Goal: Information Seeking & Learning: Find specific fact

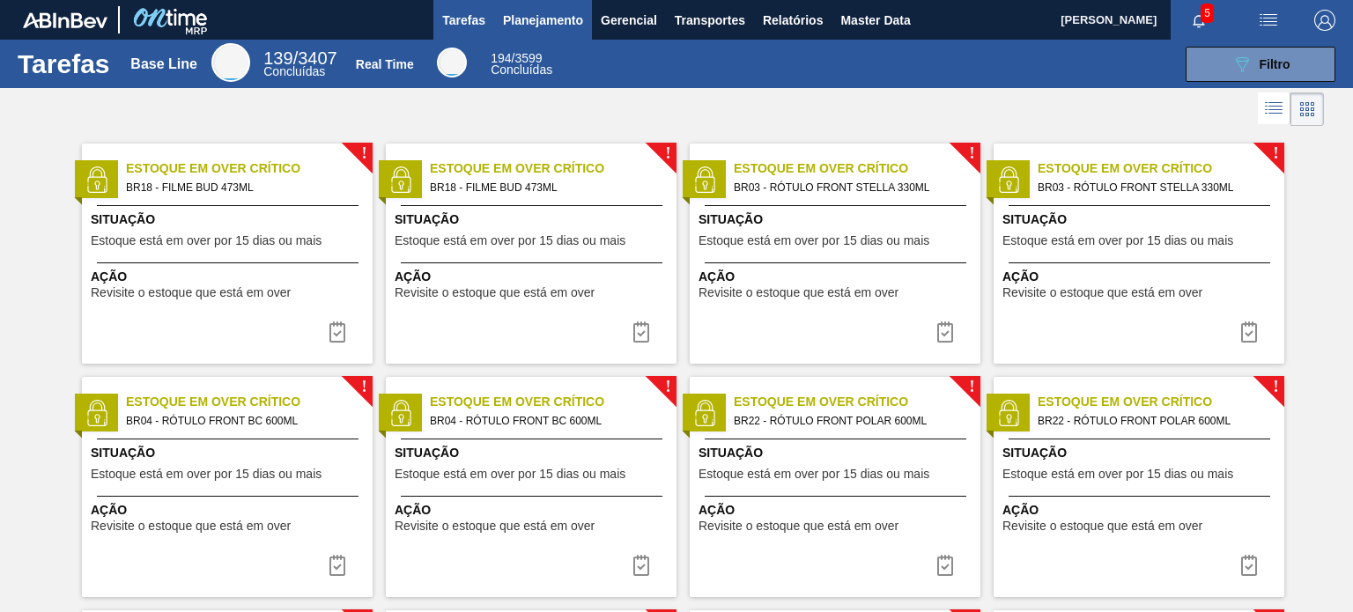
click at [545, 31] on button "Planejamento" at bounding box center [543, 20] width 98 height 40
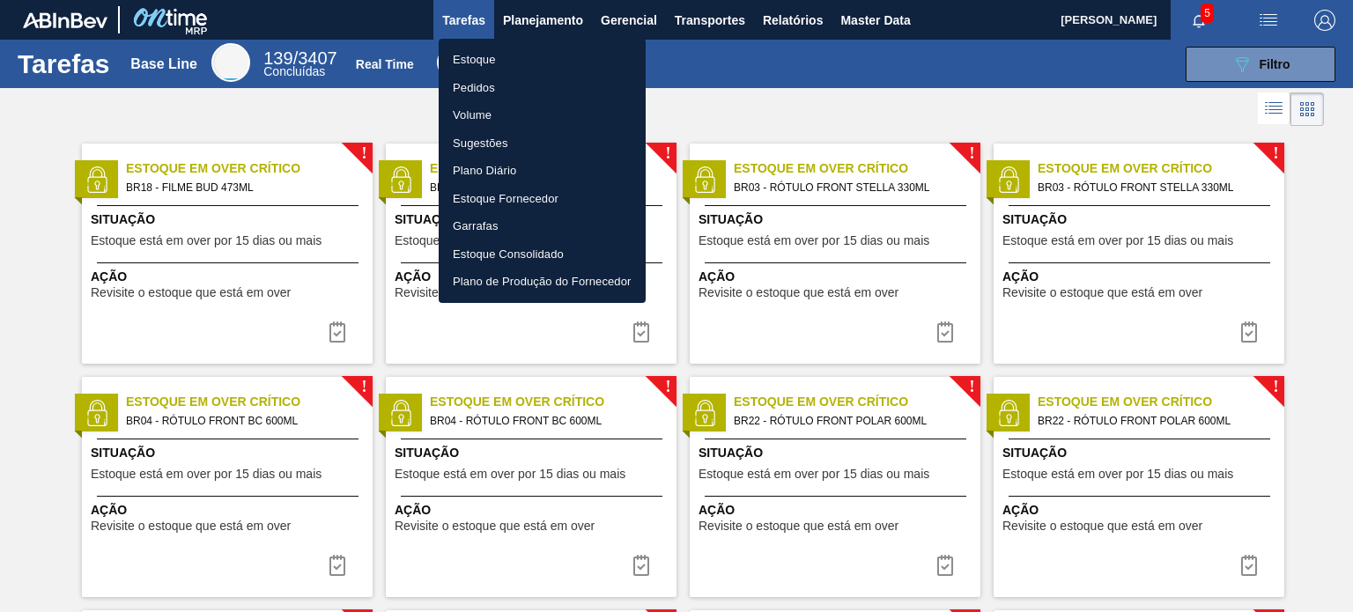
click at [510, 71] on li "Estoque" at bounding box center [542, 60] width 207 height 28
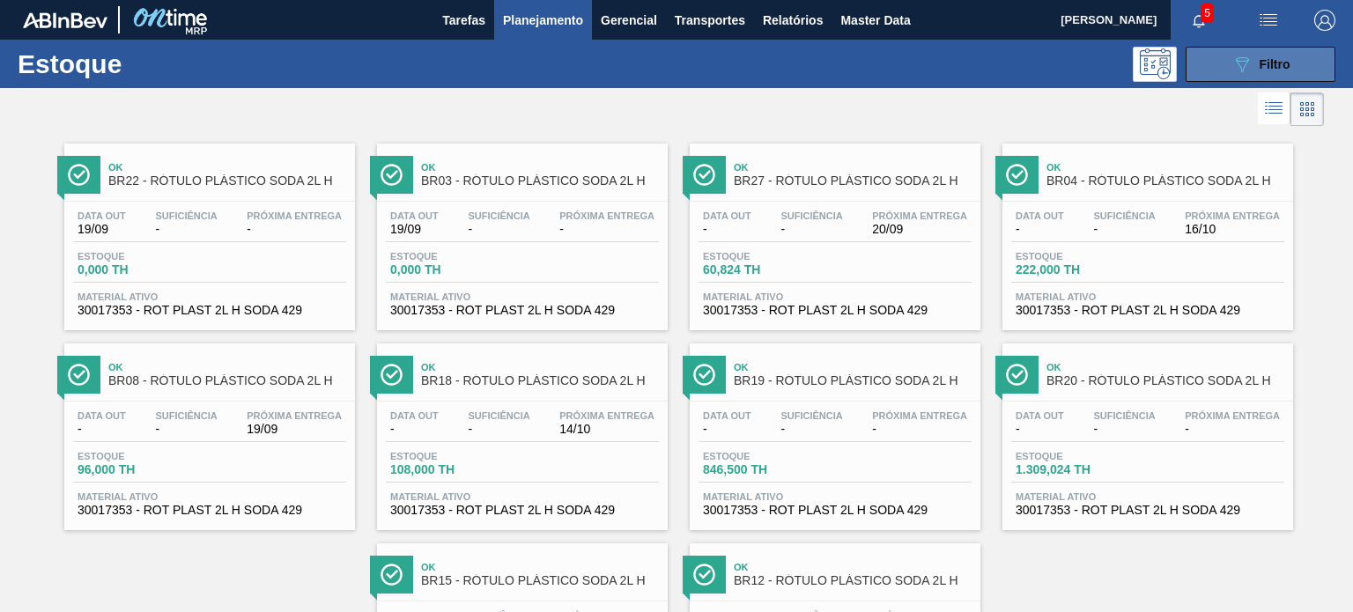
click at [1217, 69] on button "089F7B8B-B2A5-4AFE-B5C0-19BA573D28AC Filtro" at bounding box center [1260, 64] width 150 height 35
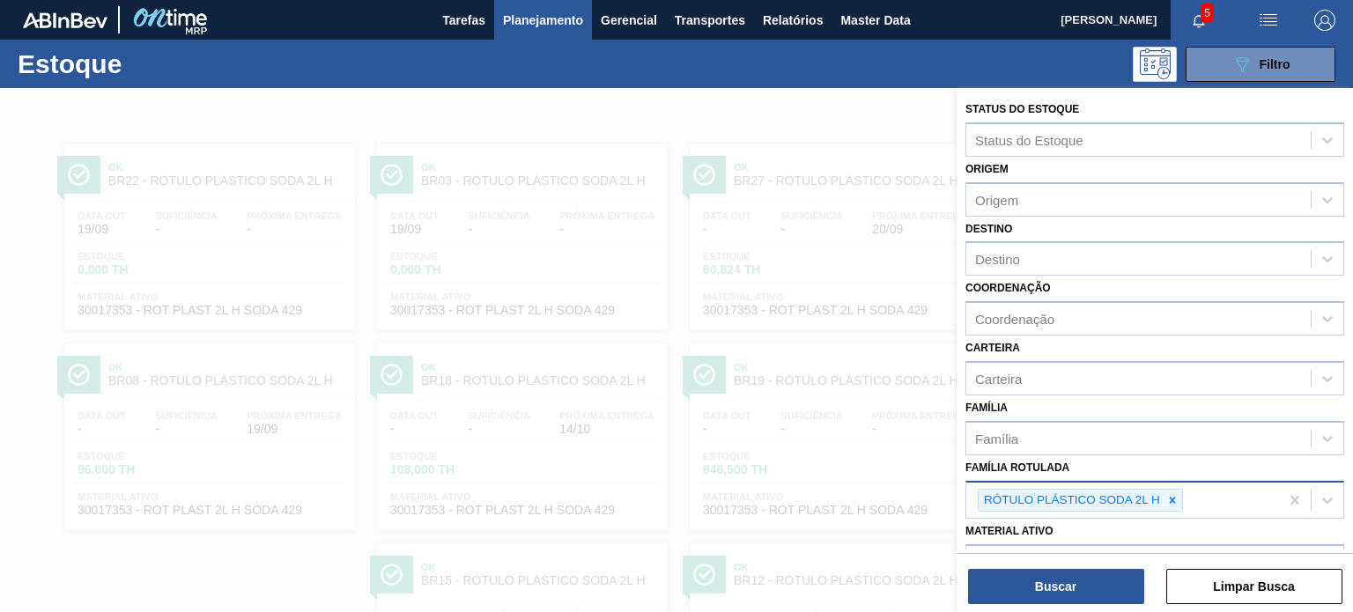
click at [1169, 499] on icon at bounding box center [1172, 500] width 6 height 6
click at [1164, 491] on div at bounding box center [1171, 501] width 19 height 22
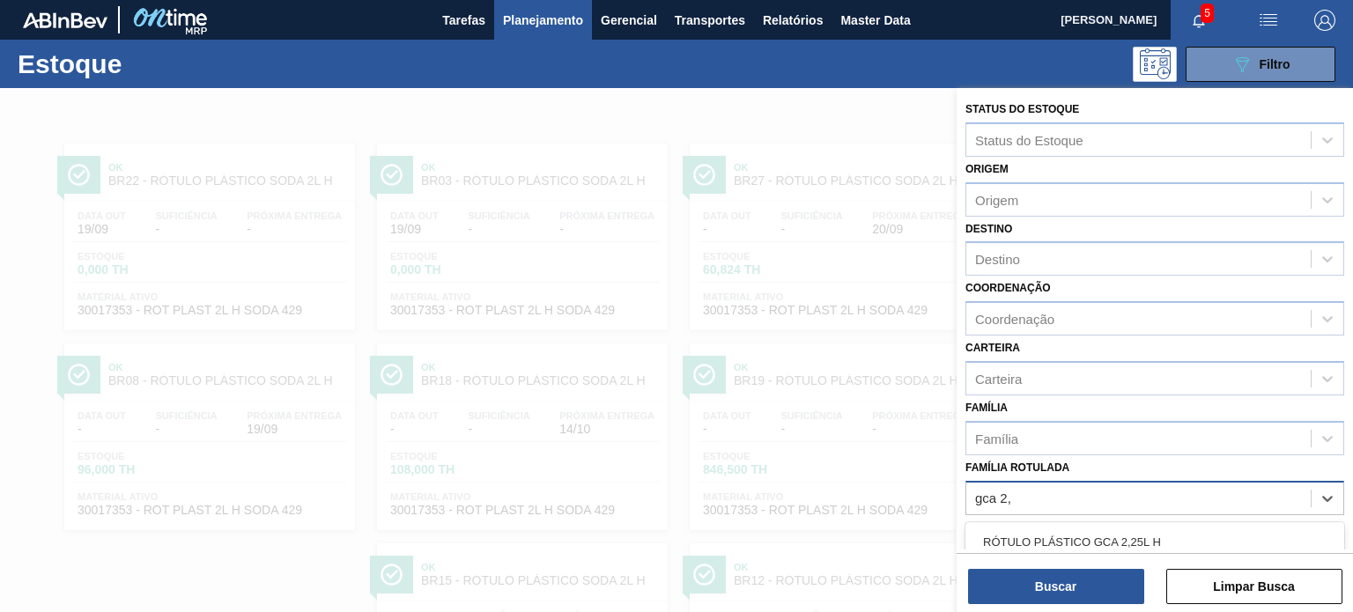
type Rotulada "gca 2,5"
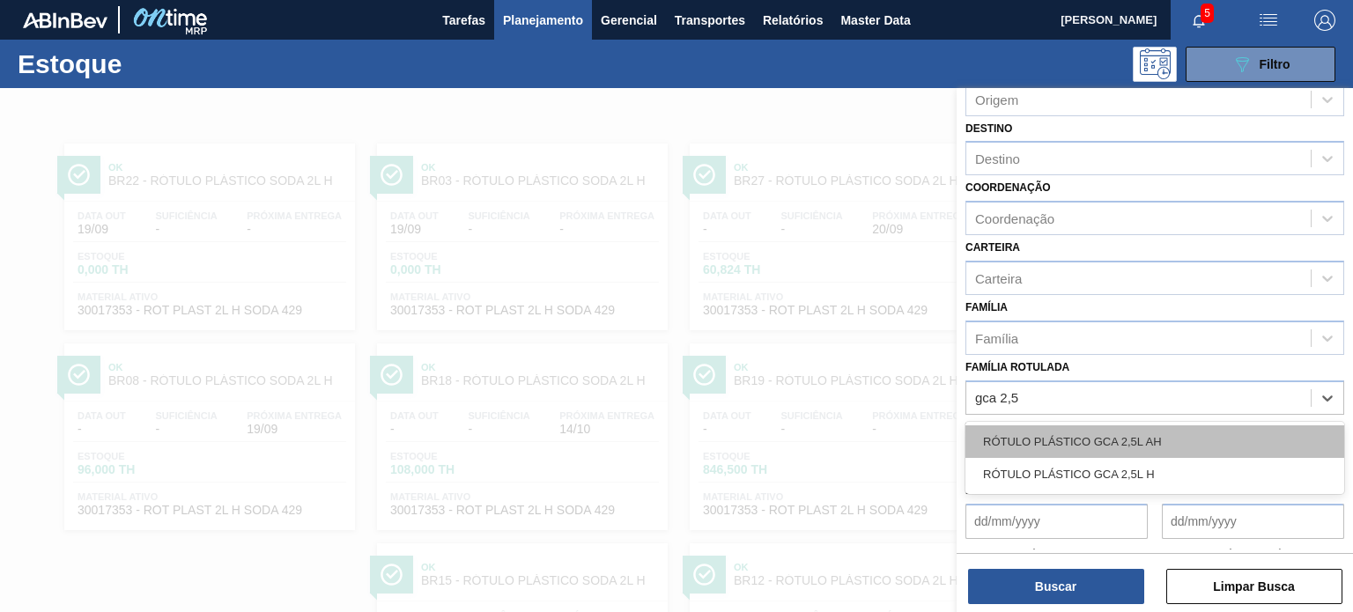
scroll to position [176, 0]
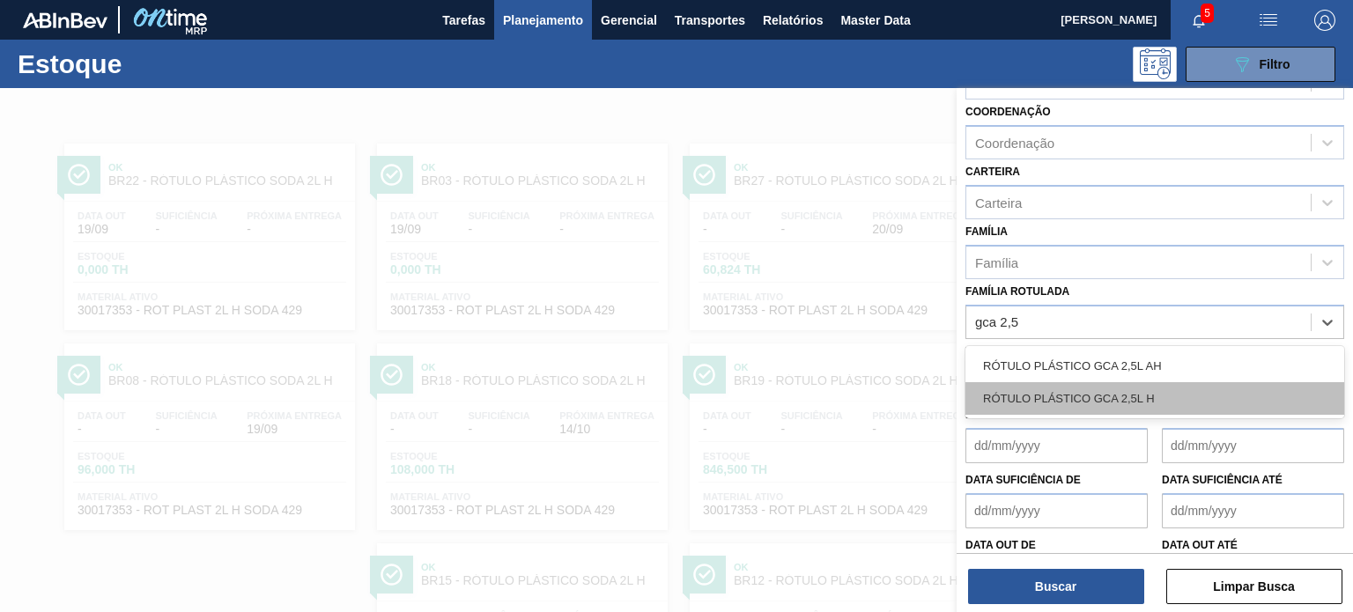
click at [1136, 405] on div "RÓTULO PLÁSTICO GCA 2,5L H" at bounding box center [1154, 398] width 379 height 33
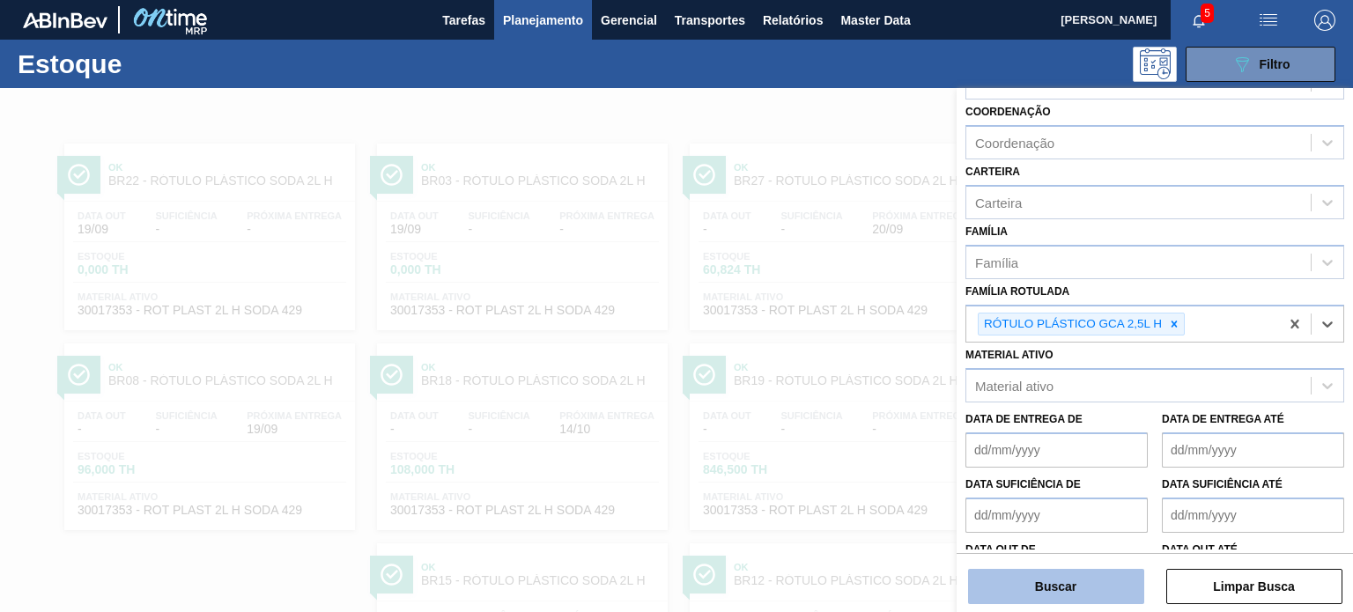
click at [1096, 584] on button "Buscar" at bounding box center [1056, 586] width 176 height 35
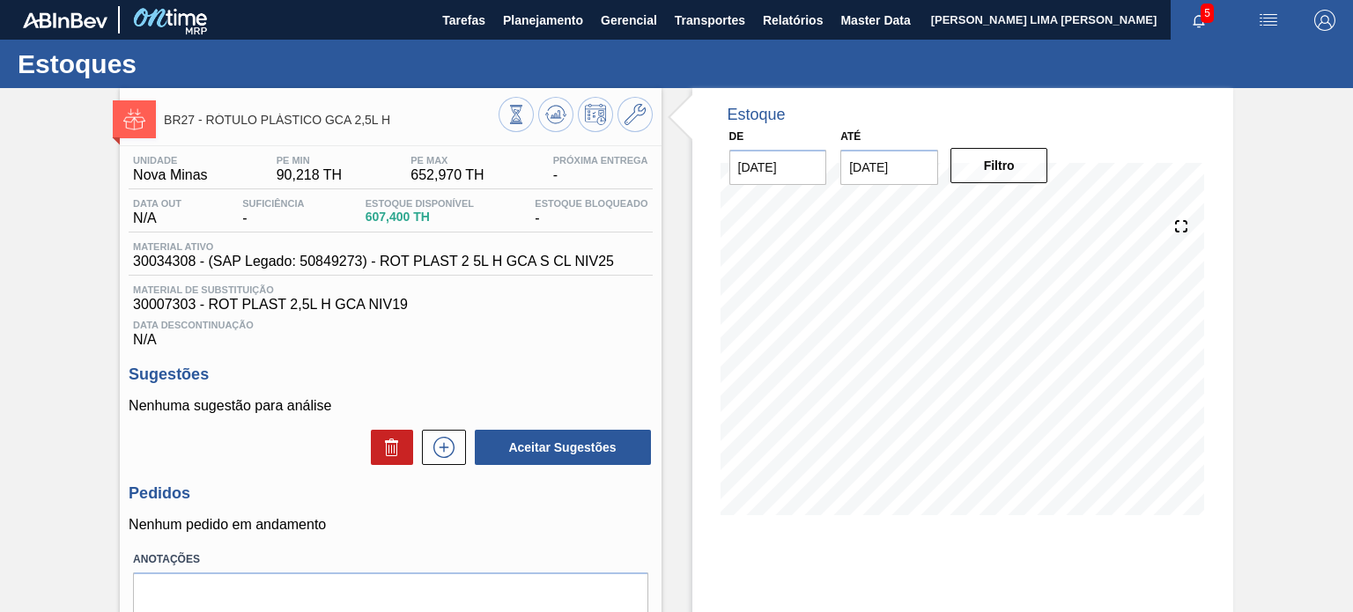
click at [172, 263] on span "30034308 - (SAP Legado: 50849273) - ROT PLAST 2 5L H GCA S CL NIV25" at bounding box center [373, 262] width 481 height 16
copy span "30034308"
click at [514, 114] on icon at bounding box center [515, 114] width 19 height 19
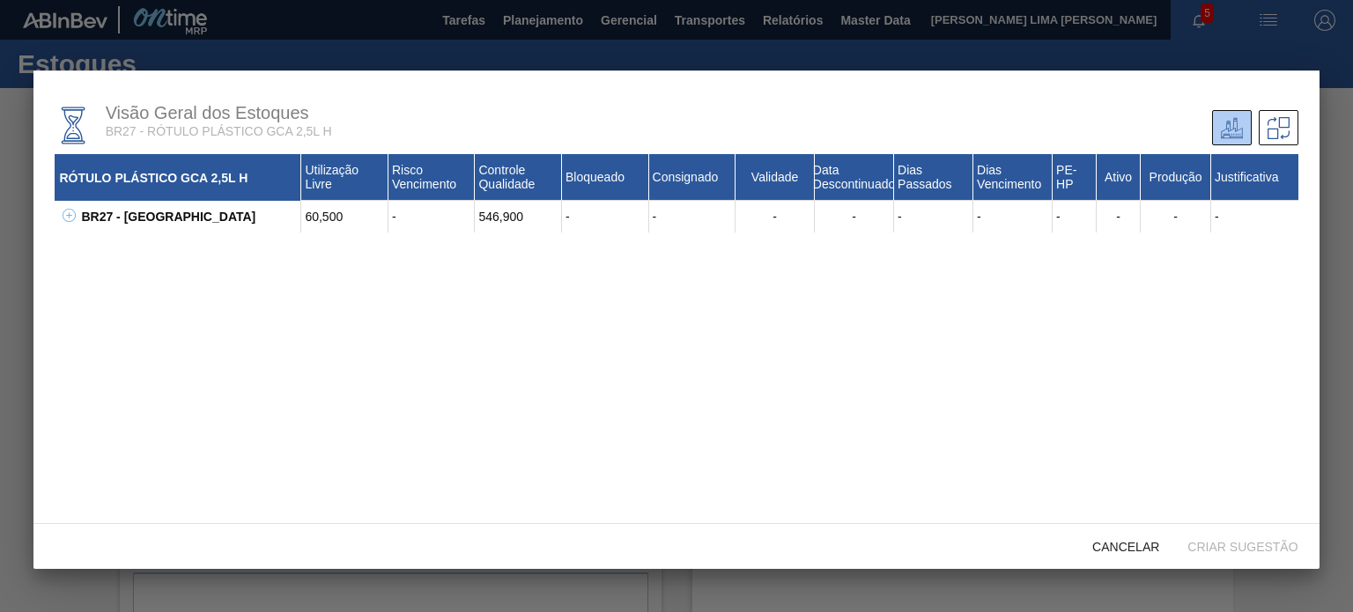
click at [67, 218] on icon at bounding box center [69, 215] width 13 height 13
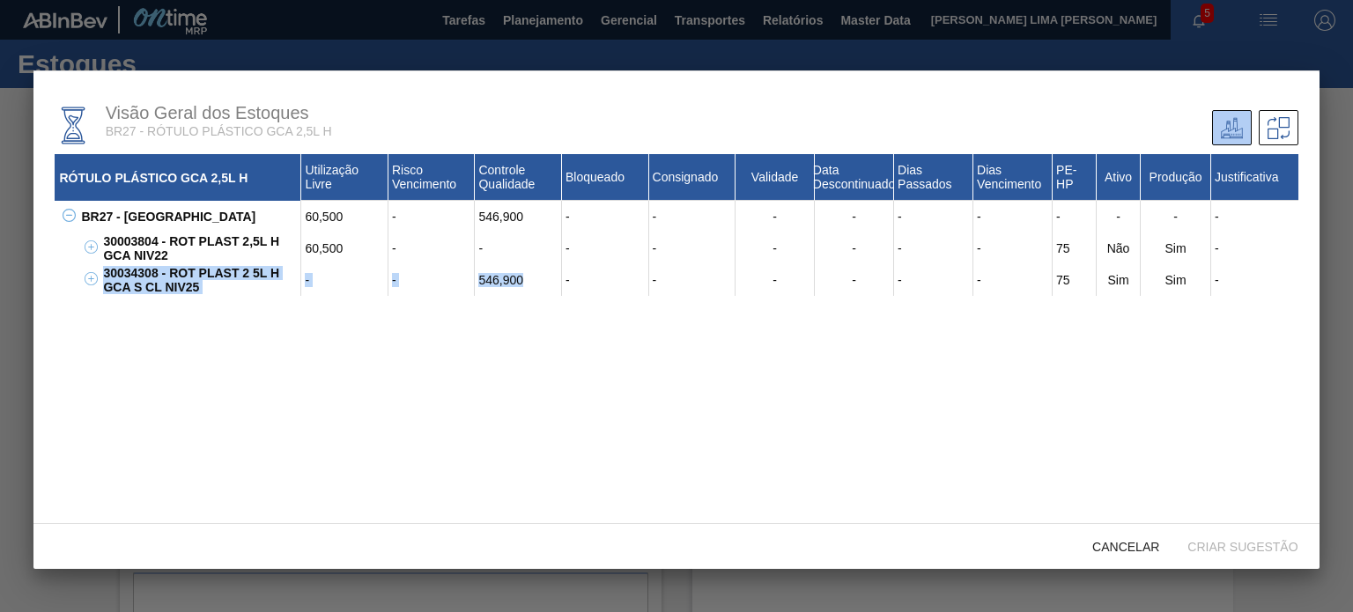
drag, startPoint x: 532, startPoint y: 280, endPoint x: 93, endPoint y: 277, distance: 438.6
click at [99, 277] on div "30034308 - ROT PLAST 2 5L H GCA S CL NIV25 - - 546,900 - - - - - - 75 Sim Sim -" at bounding box center [698, 280] width 1199 height 32
click at [181, 285] on div "30034308 - ROT PLAST 2 5L H GCA S CL NIV25" at bounding box center [200, 280] width 203 height 32
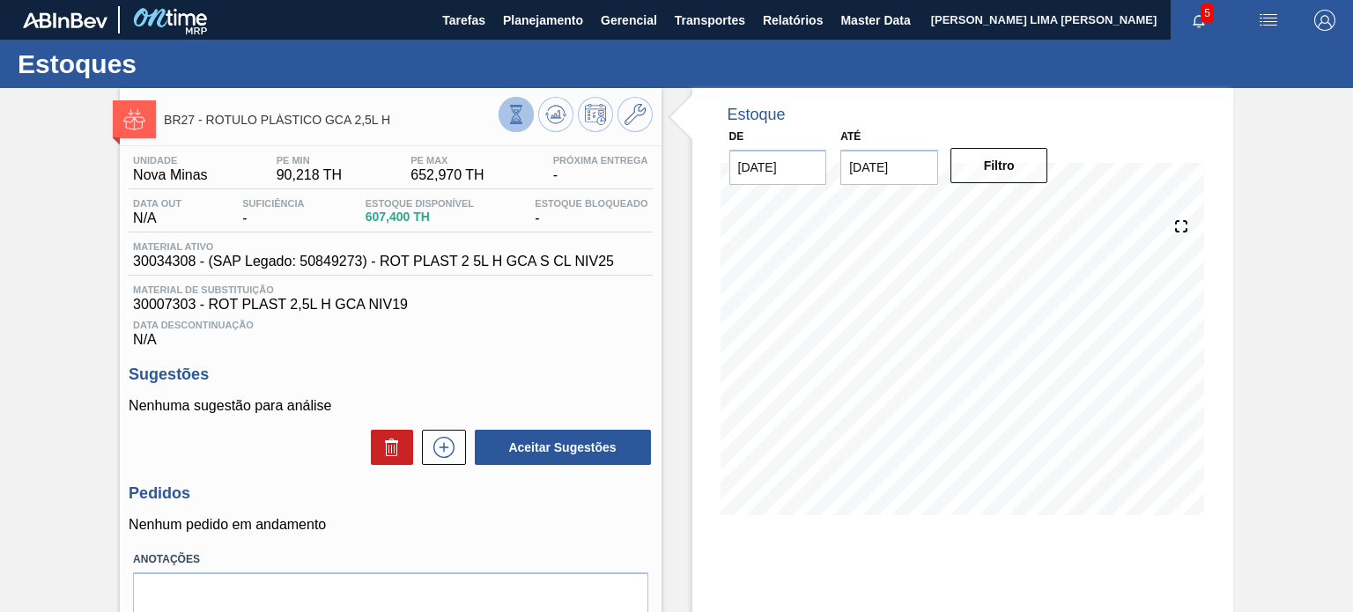
click at [518, 108] on icon at bounding box center [515, 114] width 19 height 19
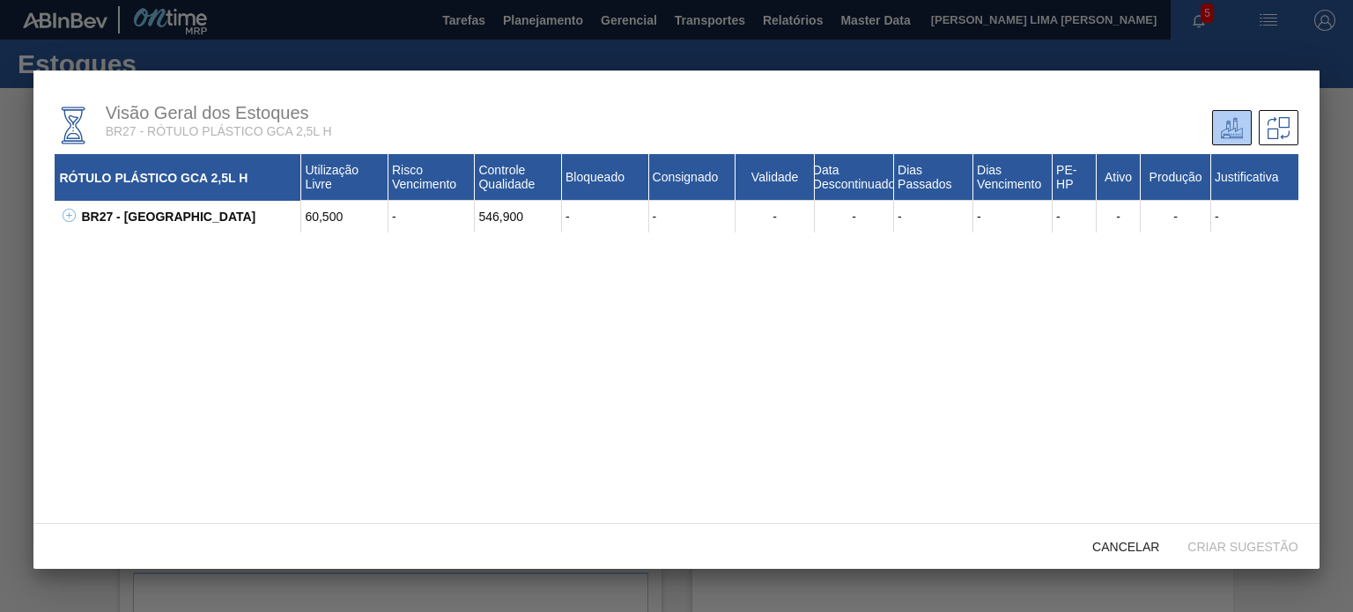
click at [74, 218] on icon at bounding box center [69, 215] width 13 height 13
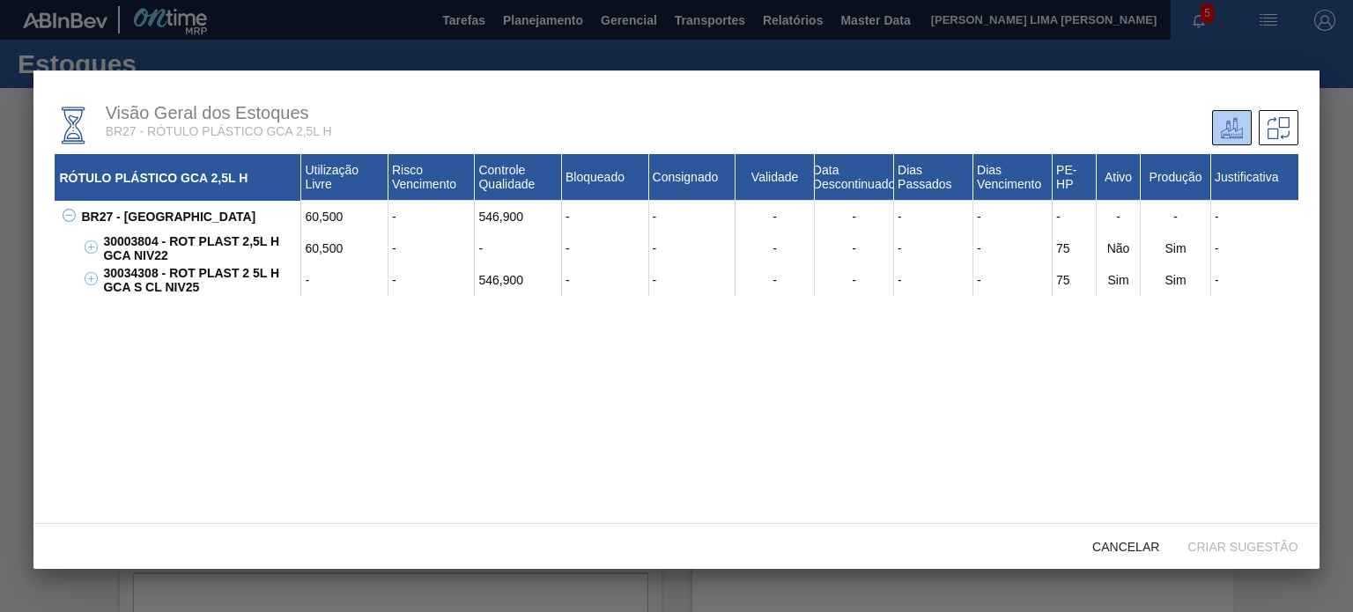
click at [137, 272] on div "30034308 - ROT PLAST 2 5L H GCA S CL NIV25" at bounding box center [200, 280] width 203 height 32
copy div "30034308"
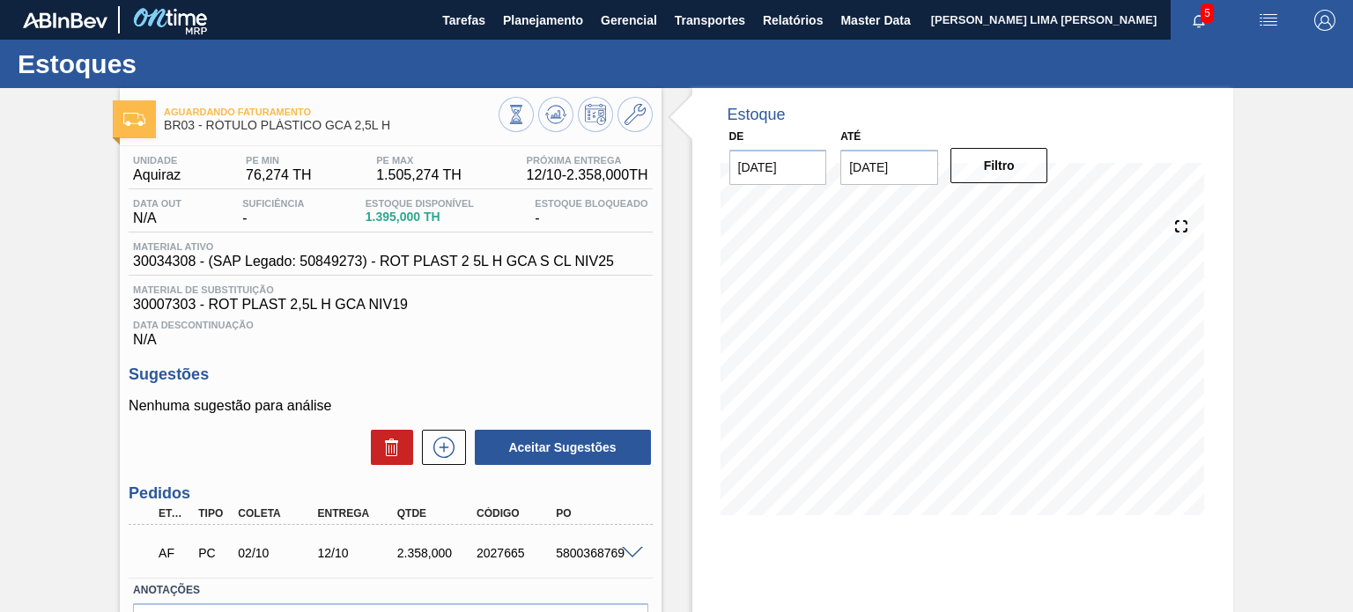
click at [163, 304] on span "30007303 - ROT PLAST 2,5L H GCA NIV19" at bounding box center [390, 305] width 514 height 16
copy span "30007303"
click at [142, 267] on span "30034308 - (SAP Legado: 50849273) - ROT PLAST 2 5L H GCA S CL NIV25" at bounding box center [373, 262] width 481 height 16
click at [148, 263] on span "30034308 - (SAP Legado: 50849273) - ROT PLAST 2 5L H GCA S CL NIV25" at bounding box center [373, 262] width 481 height 16
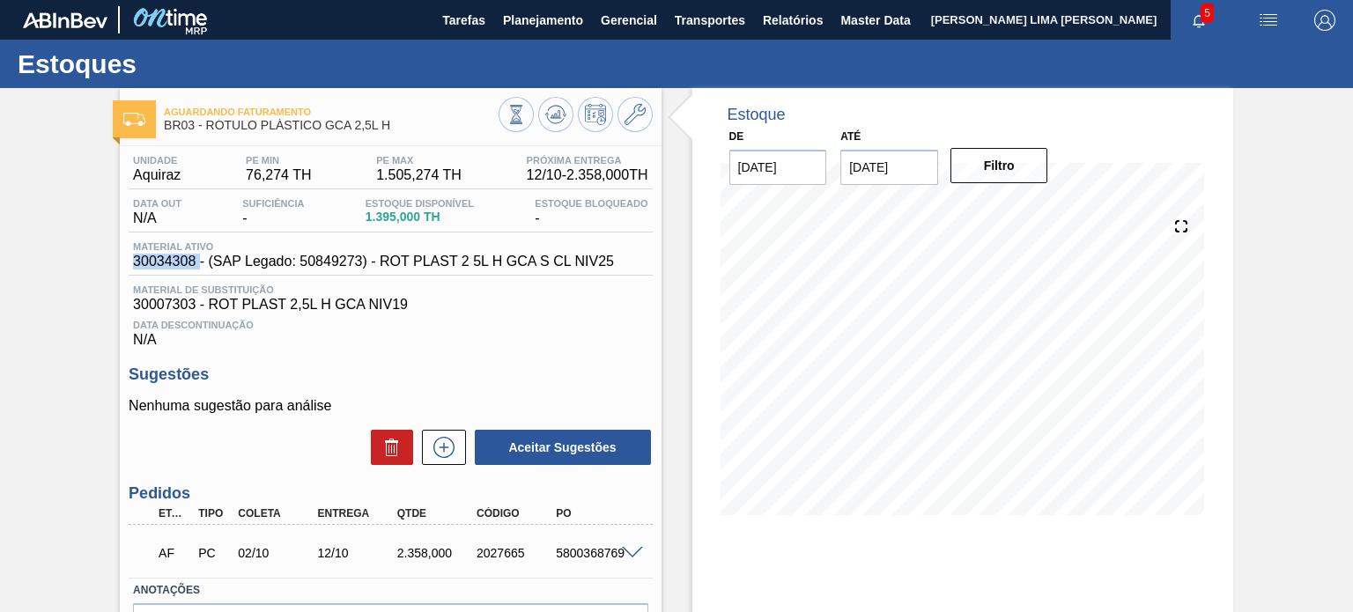
click at [148, 263] on span "30034308 - (SAP Legado: 50849273) - ROT PLAST 2 5L H GCA S CL NIV25" at bounding box center [373, 262] width 481 height 16
copy span "30034308"
